Goal: Complete application form

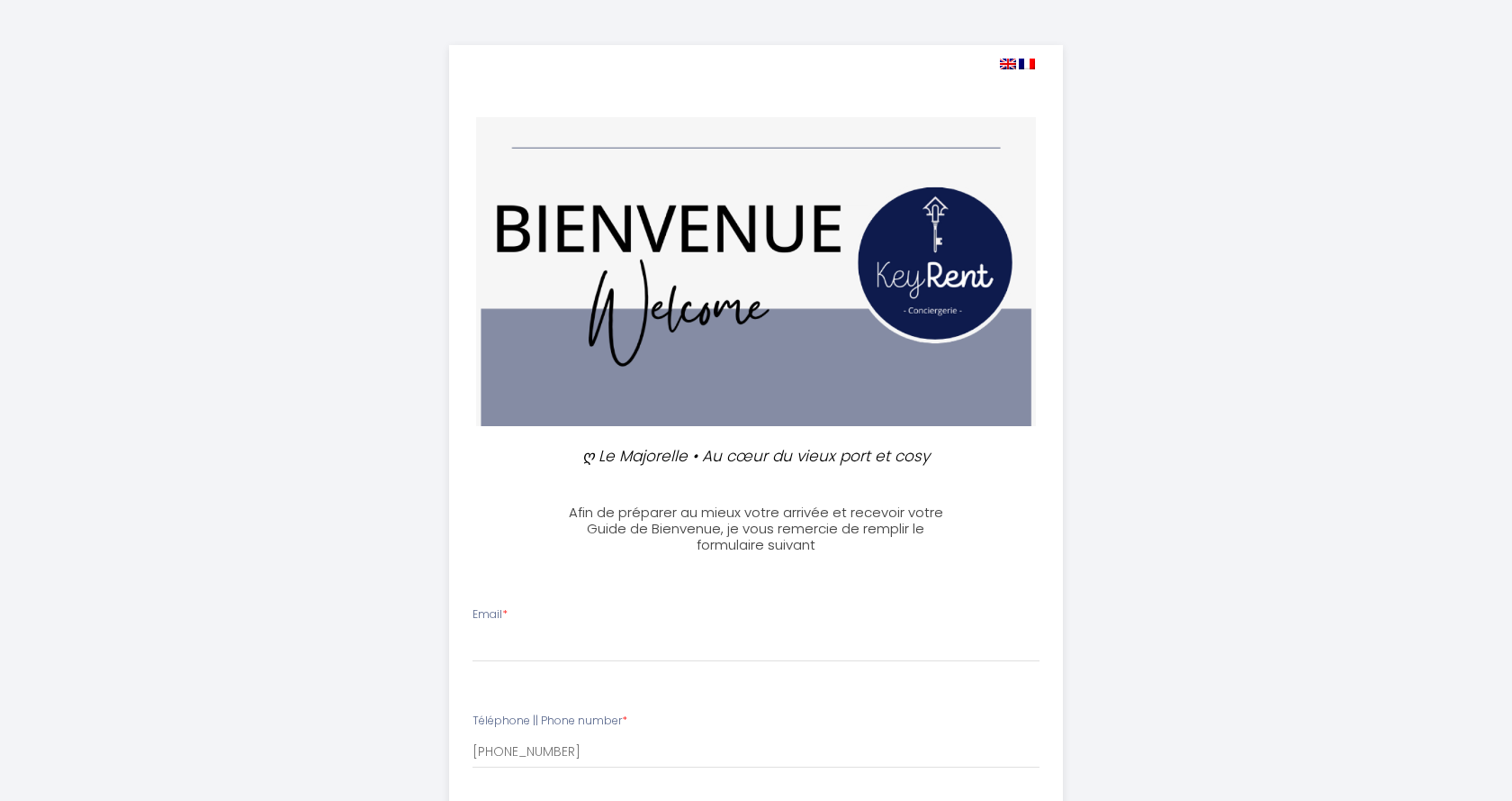
select select
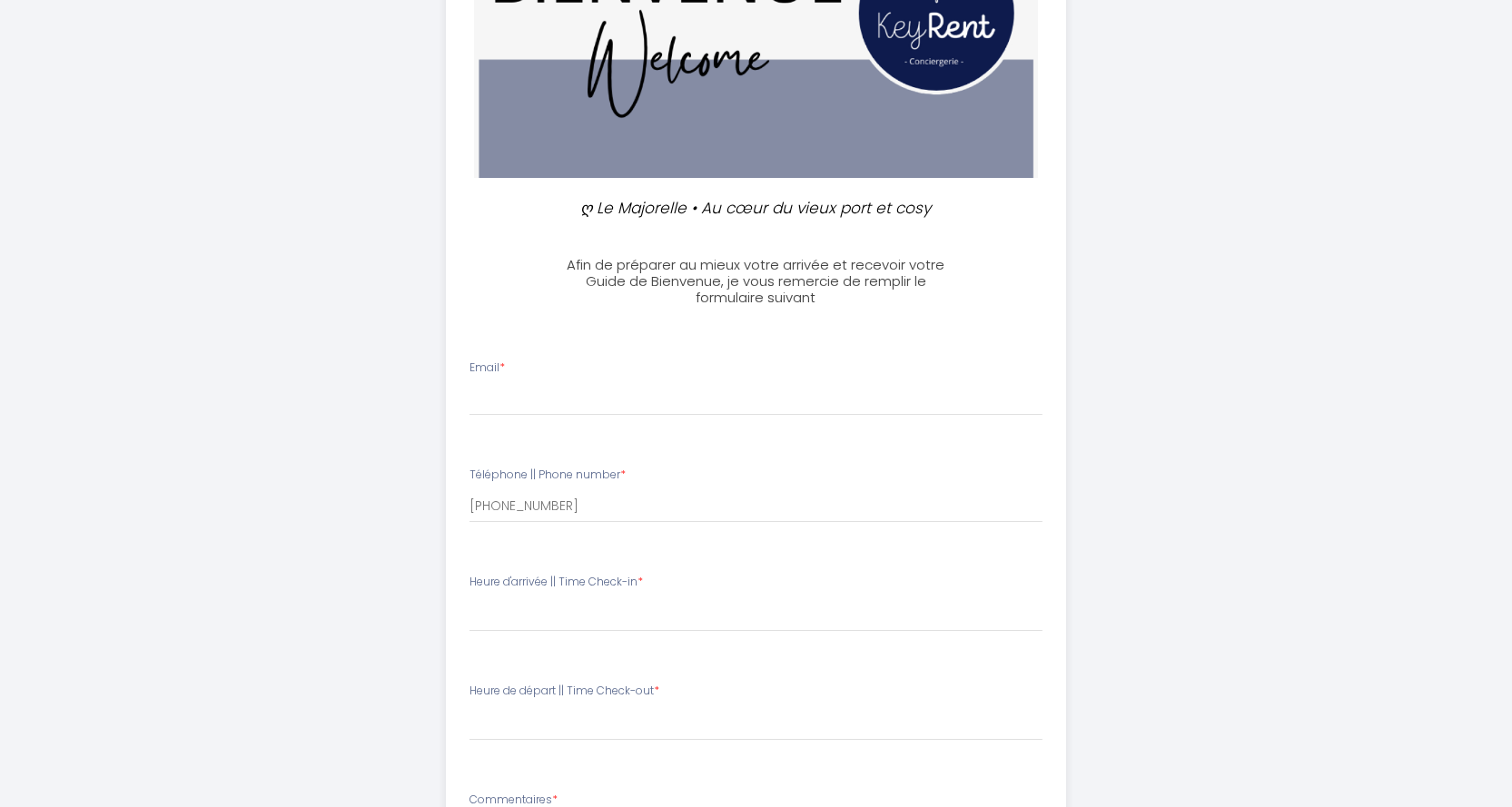
scroll to position [272, 0]
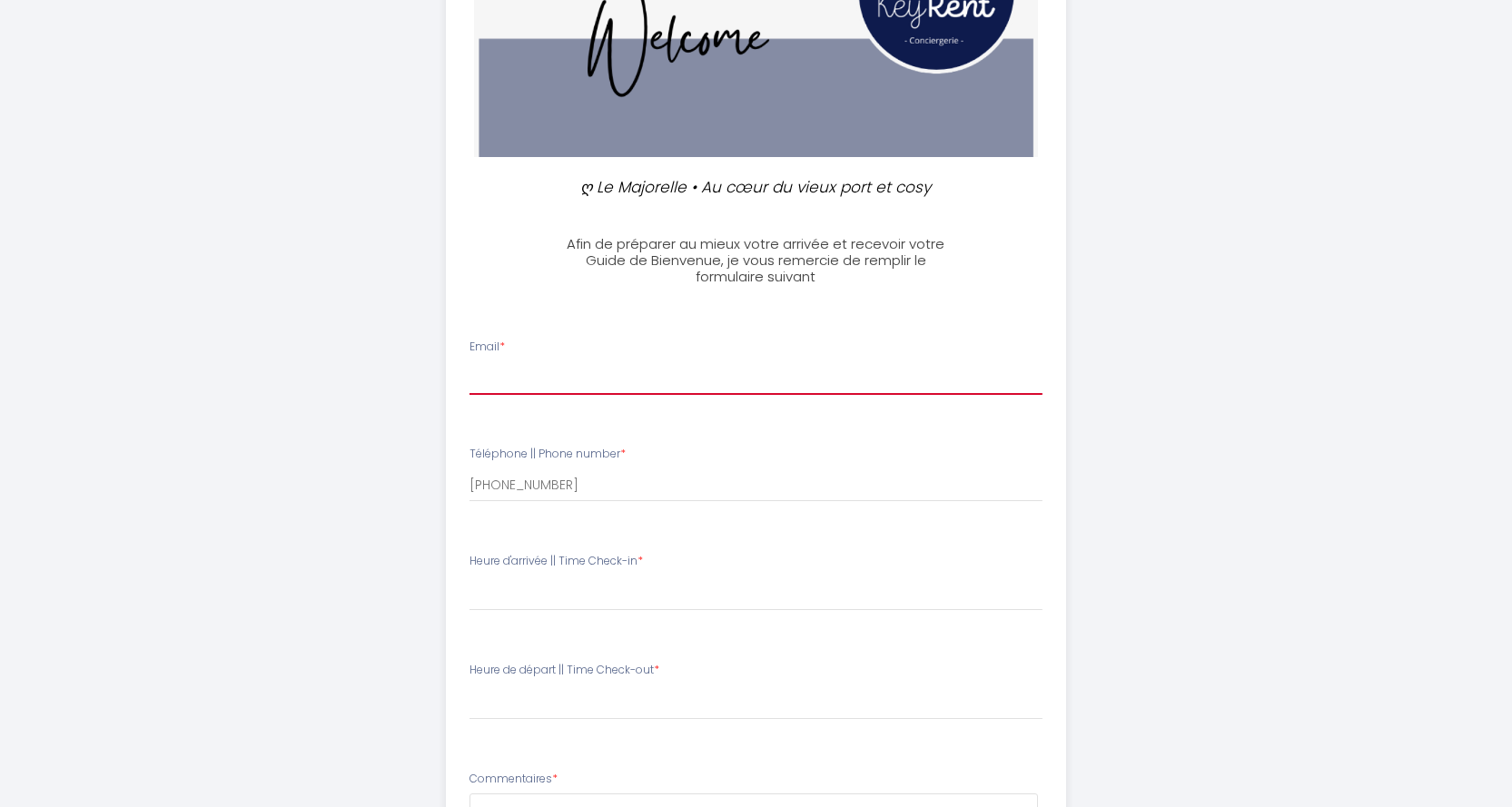
click at [516, 380] on input "Email *" at bounding box center [756, 378] width 573 height 32
click at [573, 376] on input "mb_bichar" at bounding box center [756, 378] width 573 height 32
type input "[EMAIL_ADDRESS][DOMAIN_NAME]"
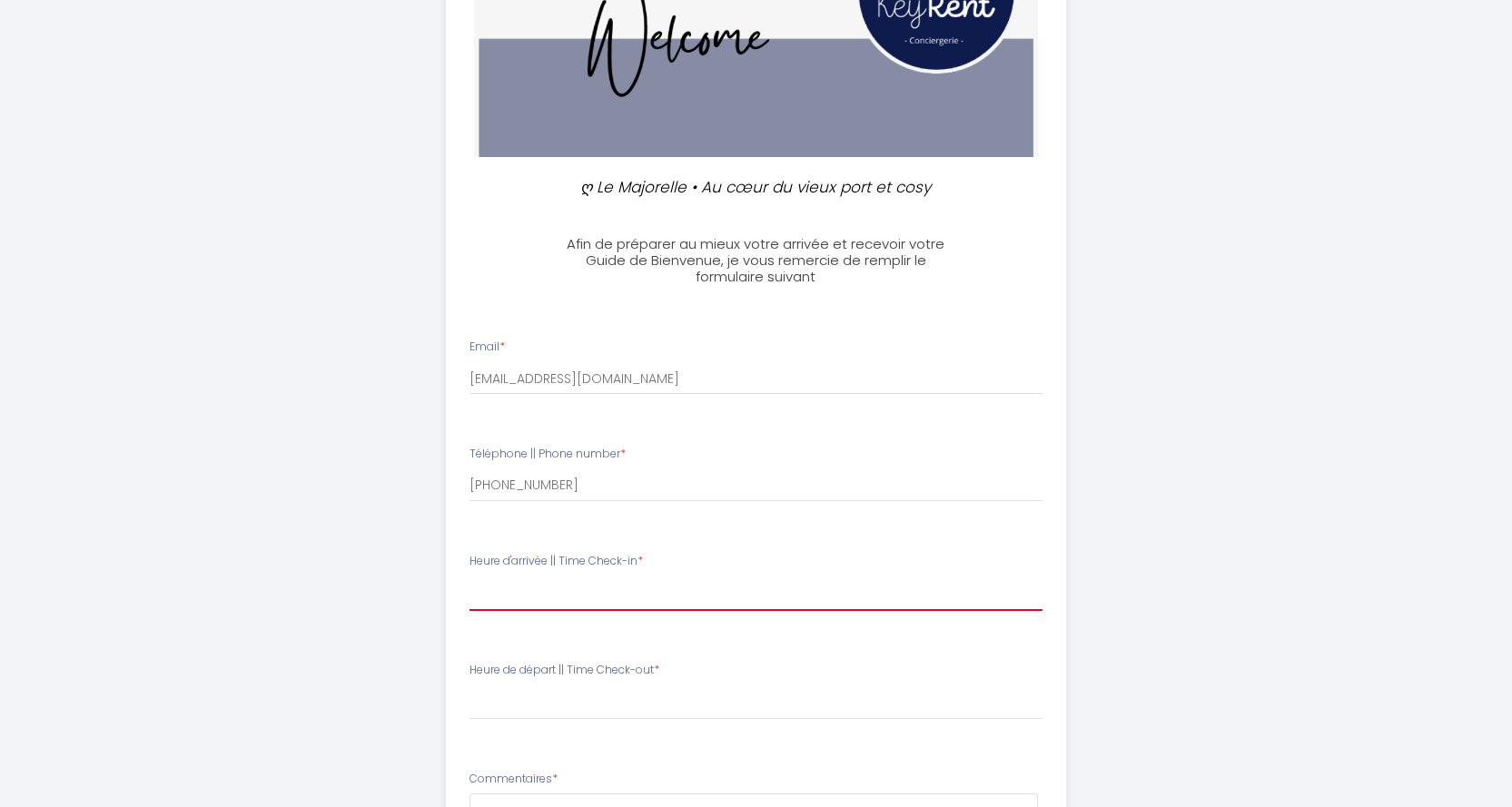
click at [513, 597] on select "16:00 16:30 17:00 17:30 18:00 18:30 19:00 19:30 20:00 20:30 21:00 21:30 22:00 2…" at bounding box center [756, 593] width 573 height 34
select select "16:00"
click at [469, 576] on select "16:00 16:30 17:00 17:30 18:00 18:30 19:00 19:30 20:00 20:30 21:00 21:30 22:00 2…" at bounding box center [756, 593] width 573 height 34
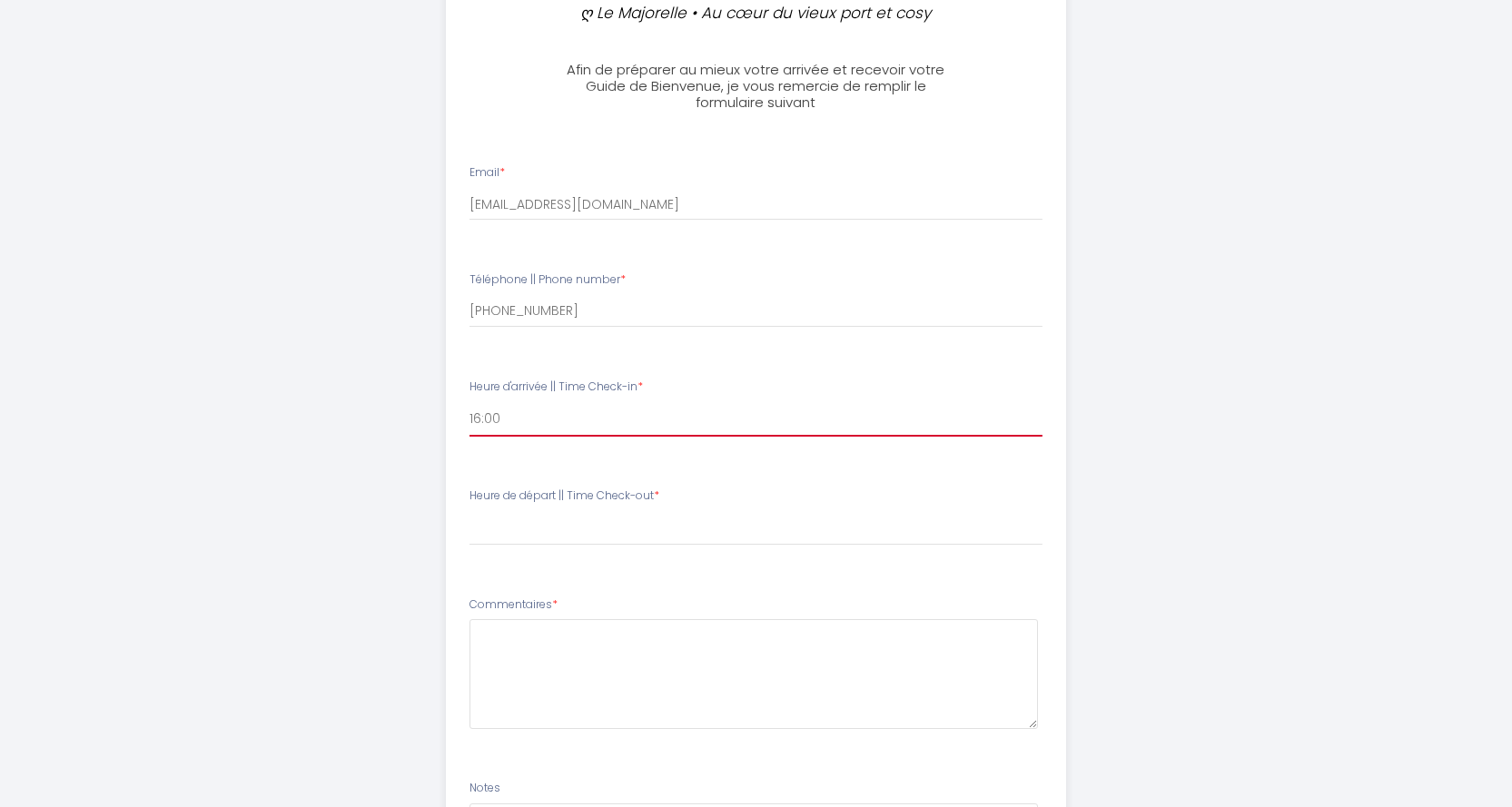
scroll to position [453, 0]
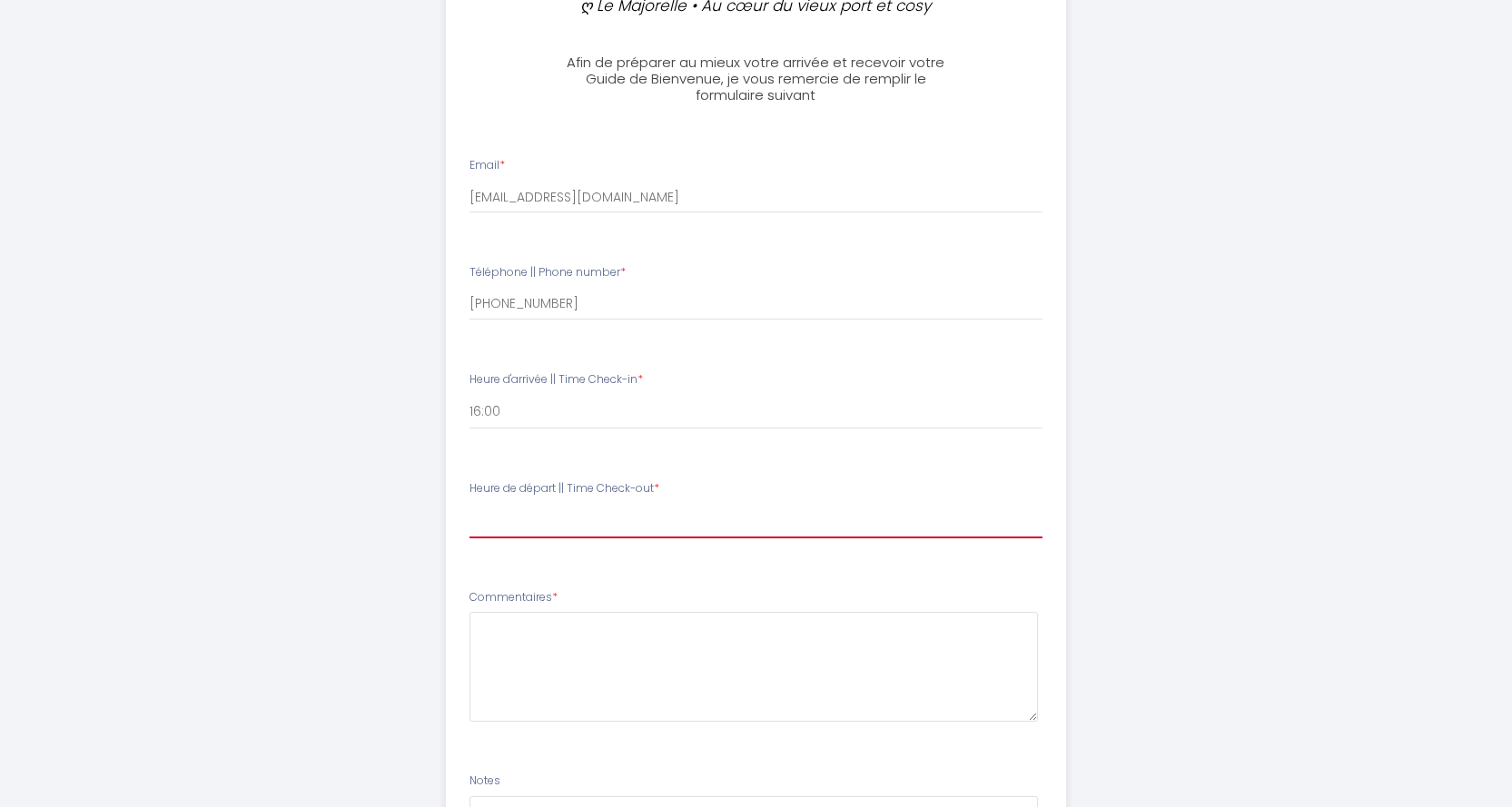
click at [509, 529] on select "00:00 00:30 01:00 01:30 02:00 02:30 03:00 03:30 04:00 04:30 05:00 05:30 06:00 0…" at bounding box center [756, 520] width 573 height 34
select select "10:00"
click at [469, 503] on select "00:00 00:30 01:00 01:30 02:00 02:30 03:00 03:30 04:00 04:30 05:00 05:30 06:00 0…" at bounding box center [756, 520] width 573 height 34
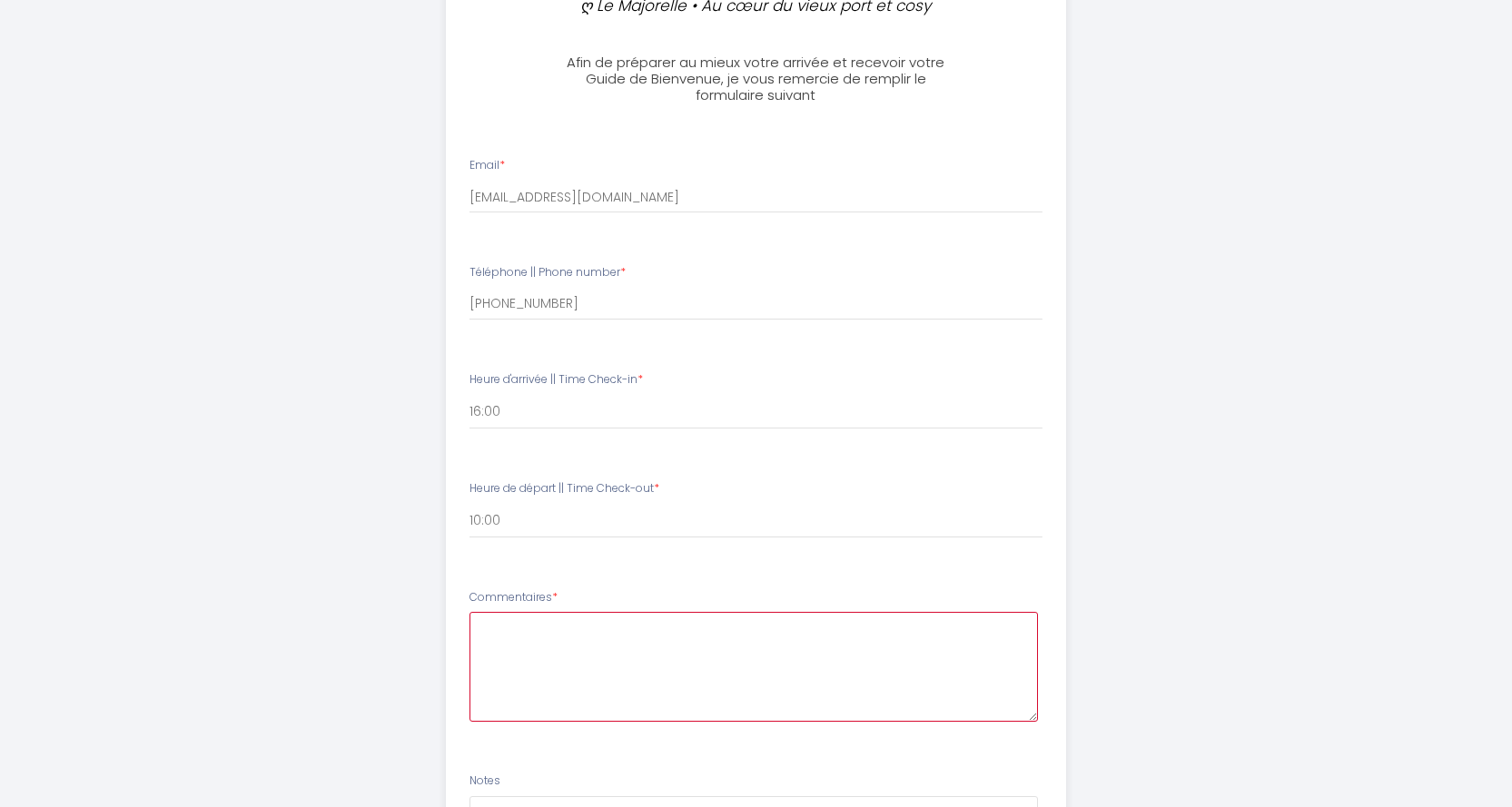
click at [517, 630] on textarea at bounding box center [754, 666] width 568 height 110
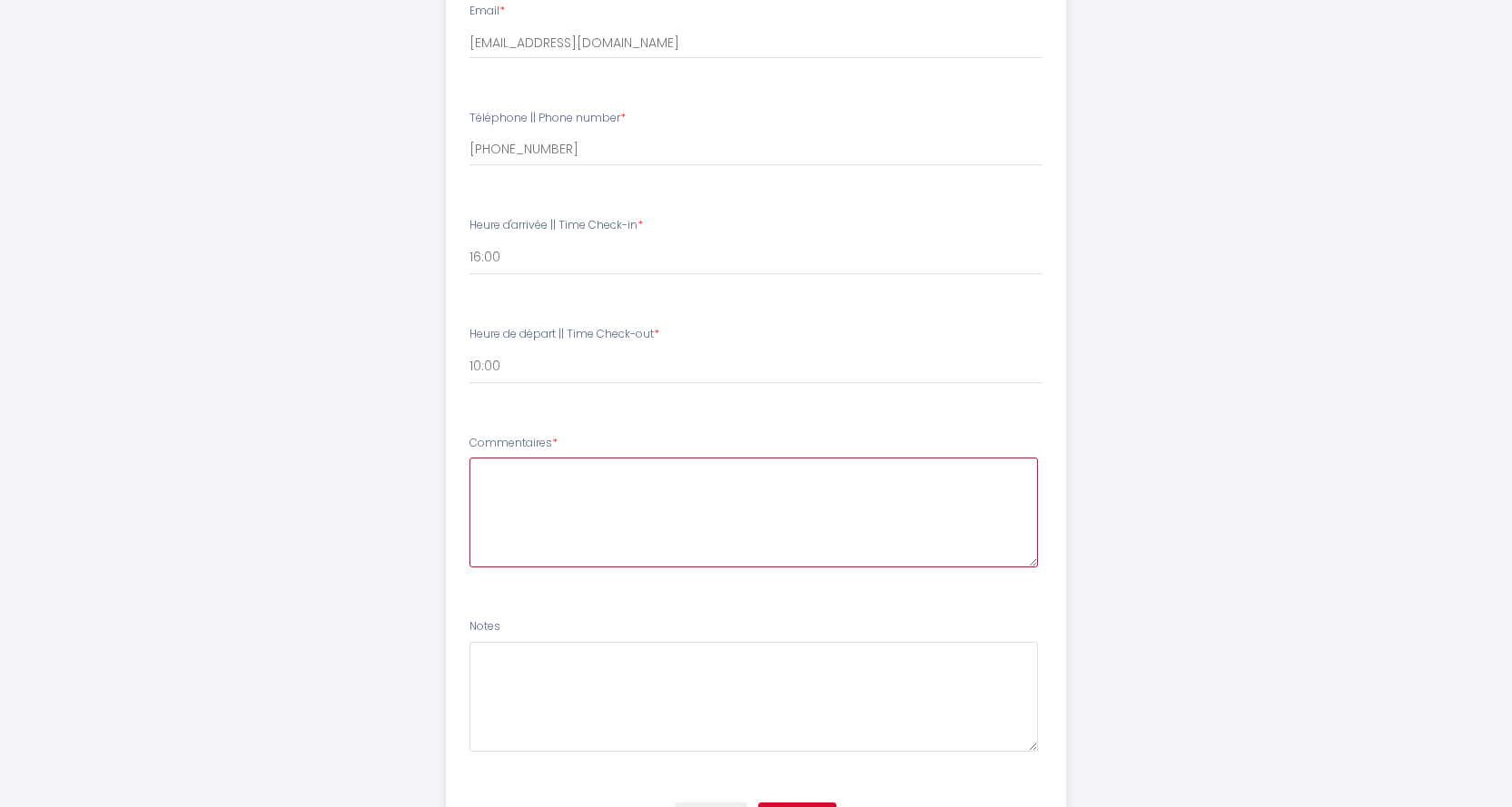
scroll to position [636, 0]
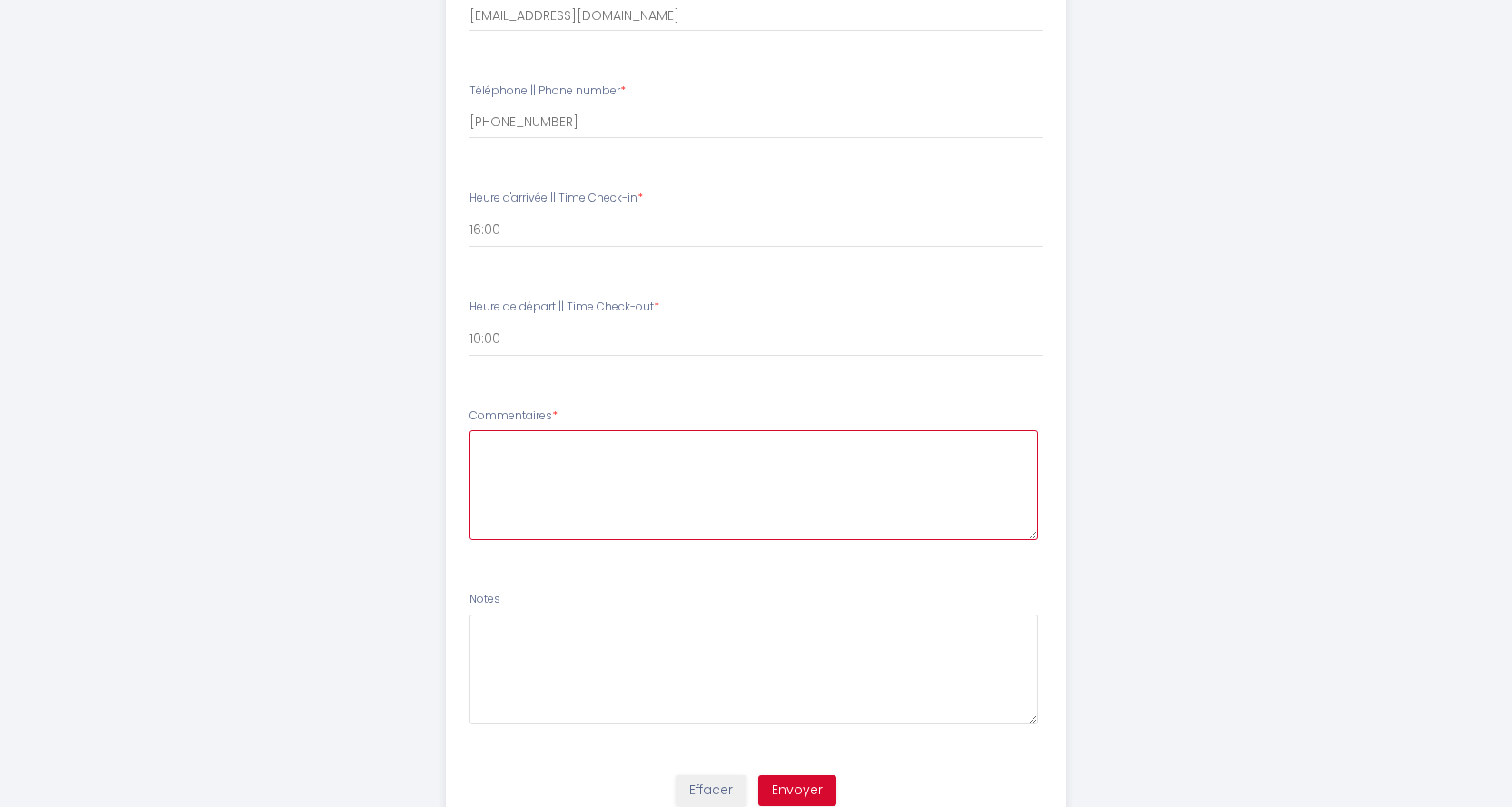
click at [523, 453] on textarea at bounding box center [754, 485] width 568 height 110
click at [503, 453] on textarea at bounding box center [754, 485] width 568 height 110
click at [613, 452] on textarea "Bonjour, nous arriverrons en voiture e tnous garerons à l'un des parkings de la…" at bounding box center [754, 485] width 568 height 110
click at [613, 448] on textarea "Bonjour, nous arriverrons en voiture e tnous garerons à l'un des parkings de la…" at bounding box center [754, 485] width 568 height 110
click at [719, 446] on textarea "Bonjour, nous arriverons en voiture e tnous garerons à l'un des parkings de la …" at bounding box center [754, 485] width 568 height 110
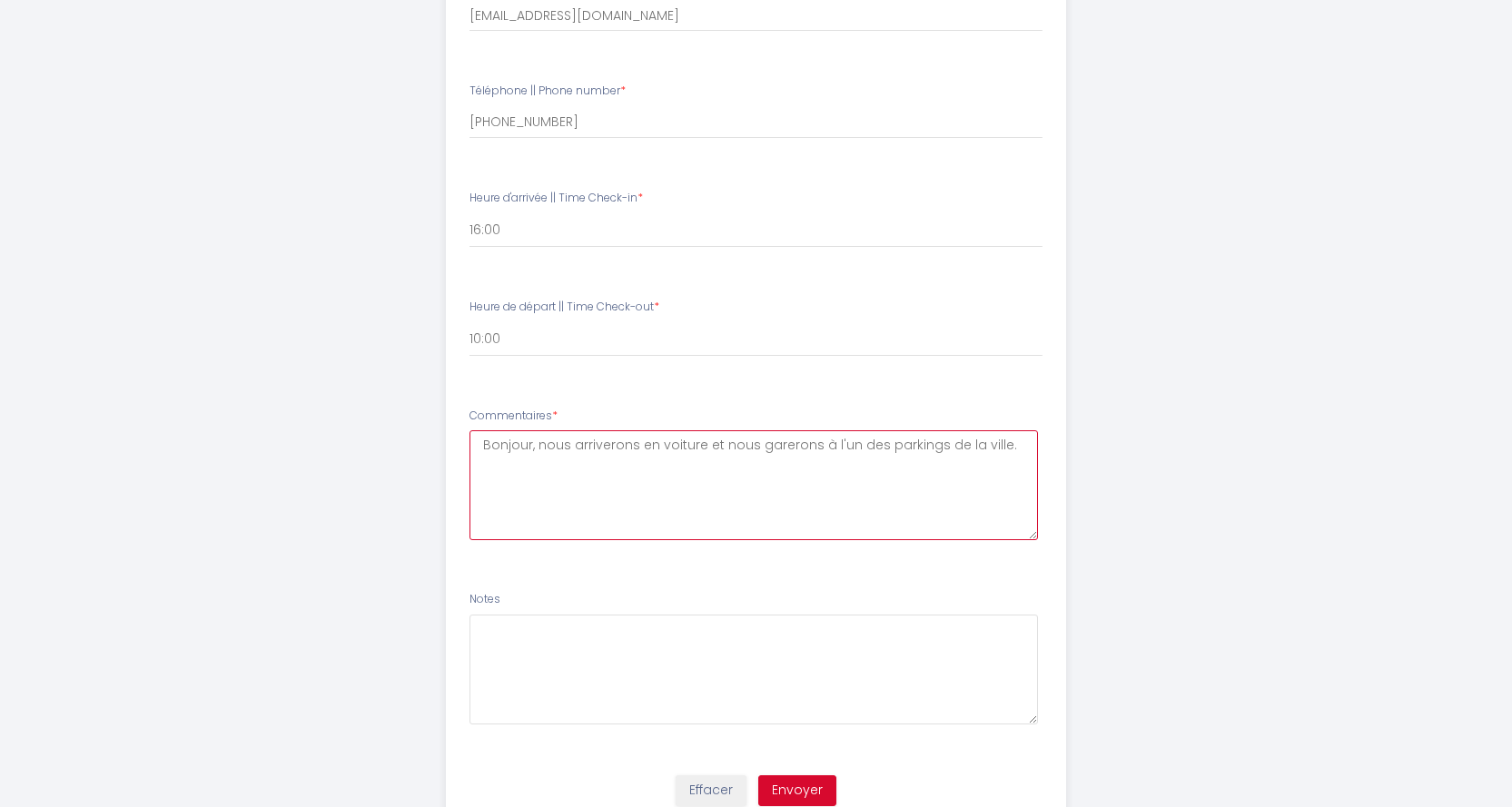
click at [686, 464] on textarea "Bonjour, nous arriverons en voiture et nous garerons à l'un des parkings de la …" at bounding box center [754, 485] width 568 height 110
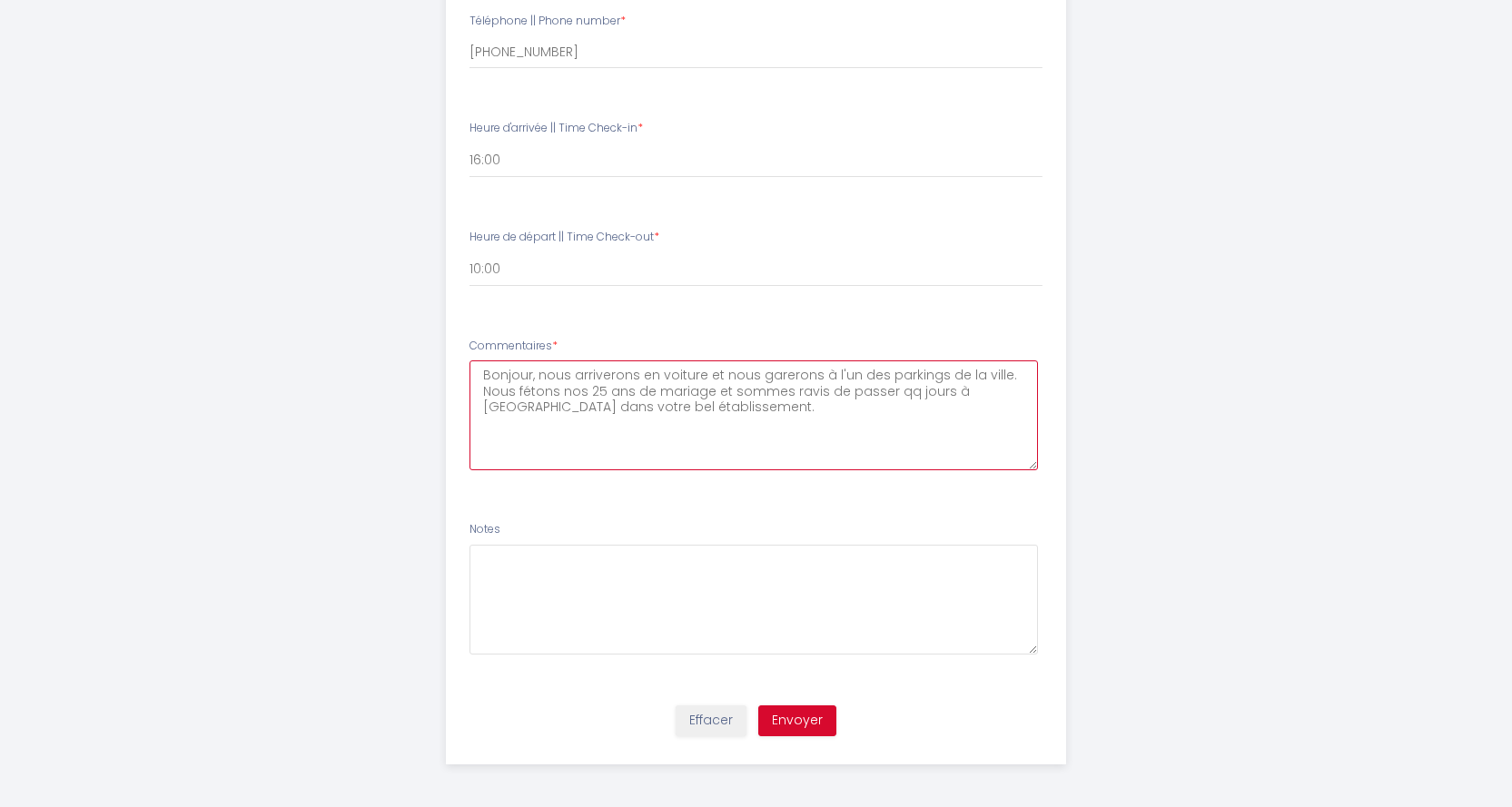
scroll to position [708, 0]
type textarea "Bonjour, nous arriverons en voiture et nous garerons à l'un des parkings de la …"
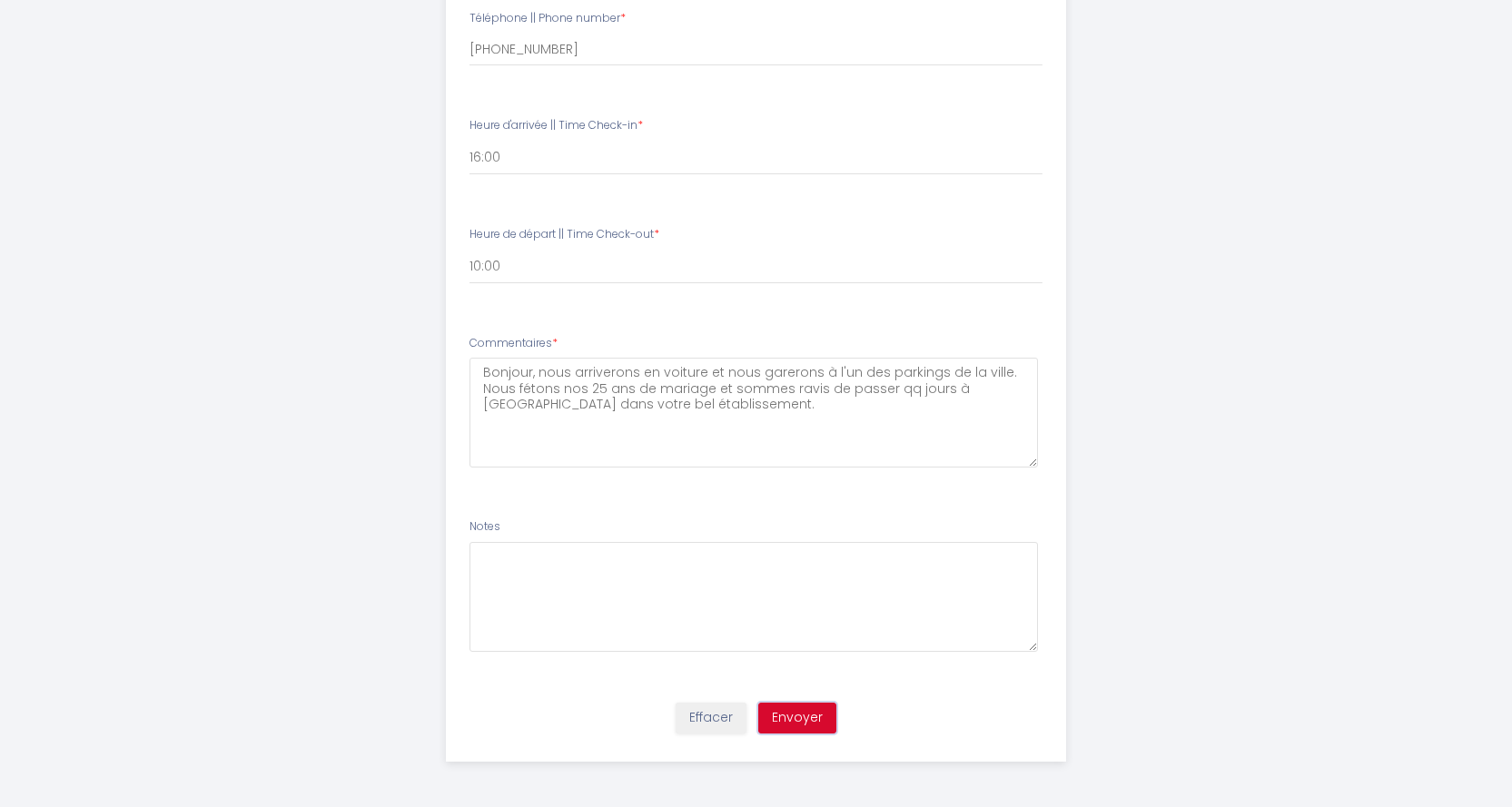
click at [802, 713] on button "Envoyer" at bounding box center [798, 717] width 78 height 30
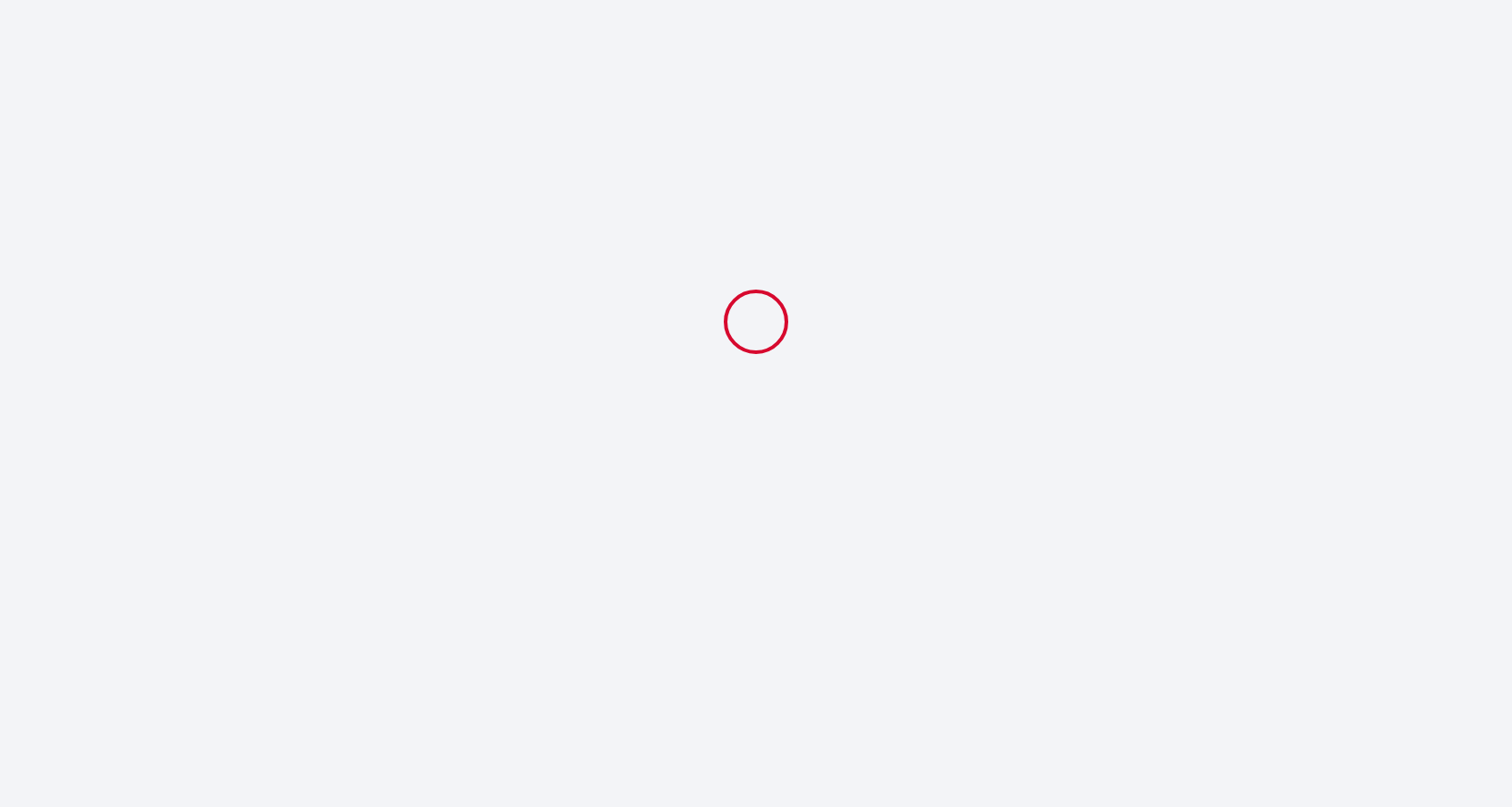
scroll to position [0, 0]
select select "10:00"
